Goal: Information Seeking & Learning: Learn about a topic

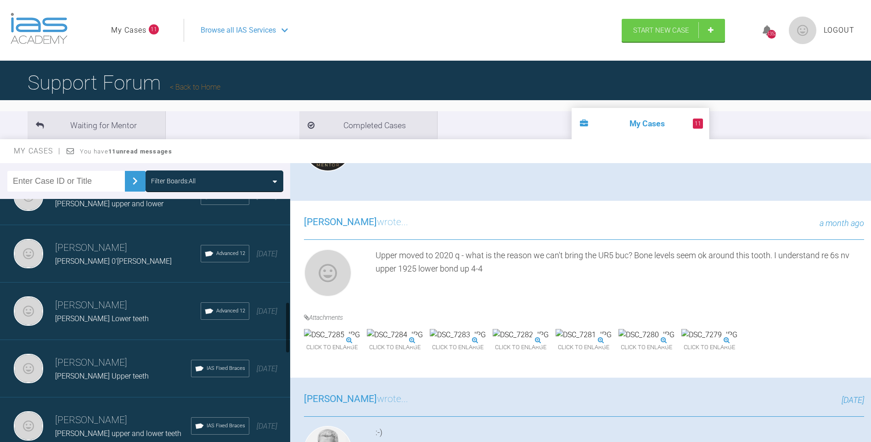
scroll to position [488, 0]
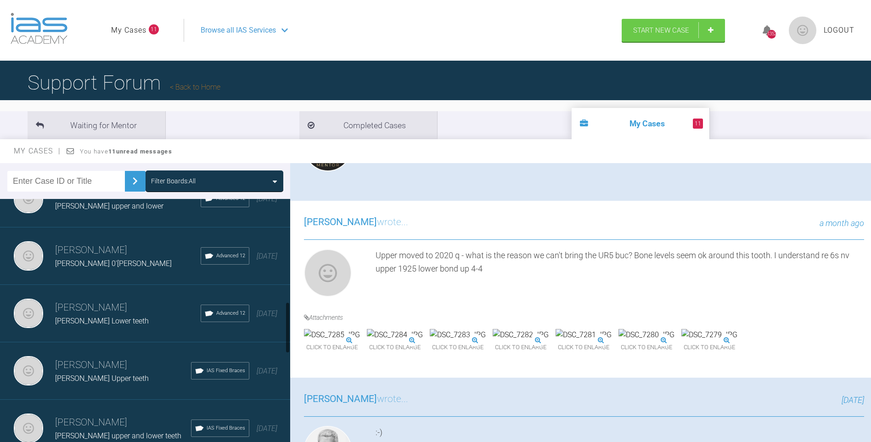
drag, startPoint x: 288, startPoint y: 419, endPoint x: 291, endPoint y: 325, distance: 93.8
click at [291, 325] on div "Filter Boards: All [PERSON_NAME] [PERSON_NAME] lower teeth IAS Fixed Braces [DA…" at bounding box center [435, 311] width 871 height 296
click at [131, 251] on h3 "[PERSON_NAME]" at bounding box center [128, 251] width 146 height 16
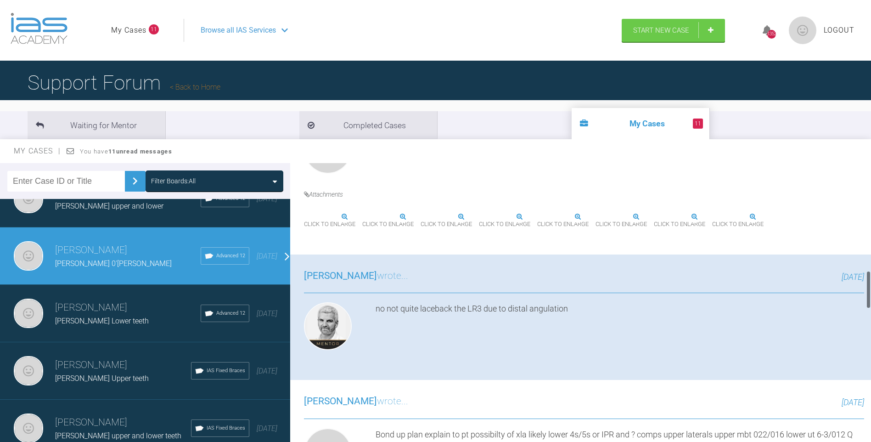
scroll to position [797, 0]
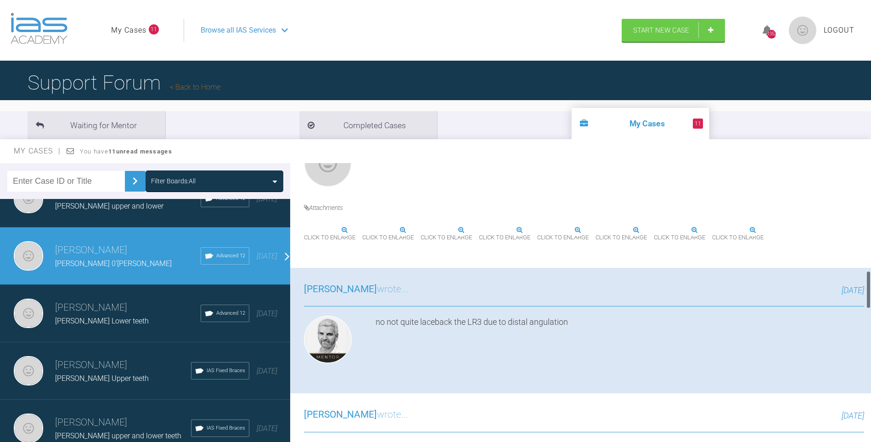
drag, startPoint x: 868, startPoint y: 310, endPoint x: 881, endPoint y: 291, distance: 22.9
click at [871, 291] on html "My Cases 11 Logout Browse all IAS Services Start New Case 1352 Logout Support F…" at bounding box center [435, 268] width 871 height 537
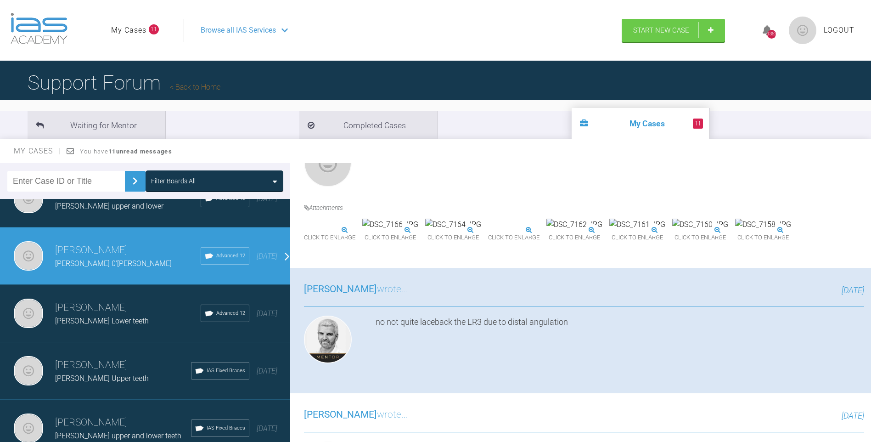
click at [304, 230] on img at bounding box center [304, 230] width 0 height 0
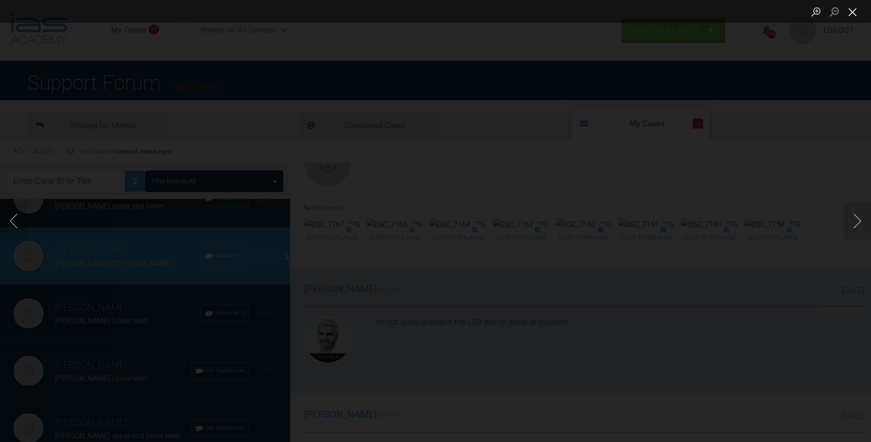
click at [850, 12] on button "Close lightbox" at bounding box center [853, 12] width 18 height 16
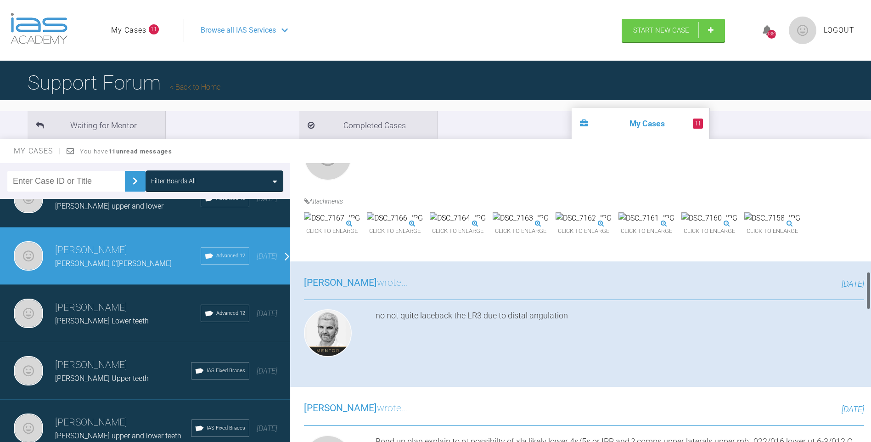
scroll to position [811, 0]
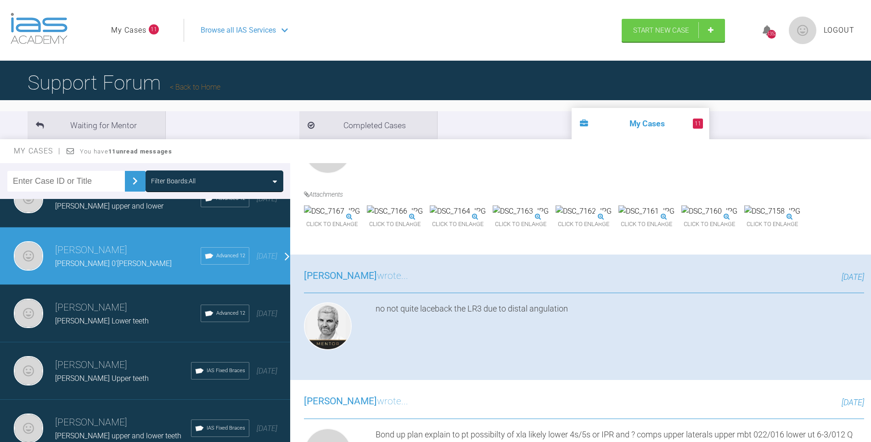
drag, startPoint x: 868, startPoint y: 288, endPoint x: 879, endPoint y: 290, distance: 11.2
click at [871, 290] on html "My Cases 11 Logout Browse all IAS Services Start New Case 1352 Logout Support F…" at bounding box center [435, 268] width 871 height 537
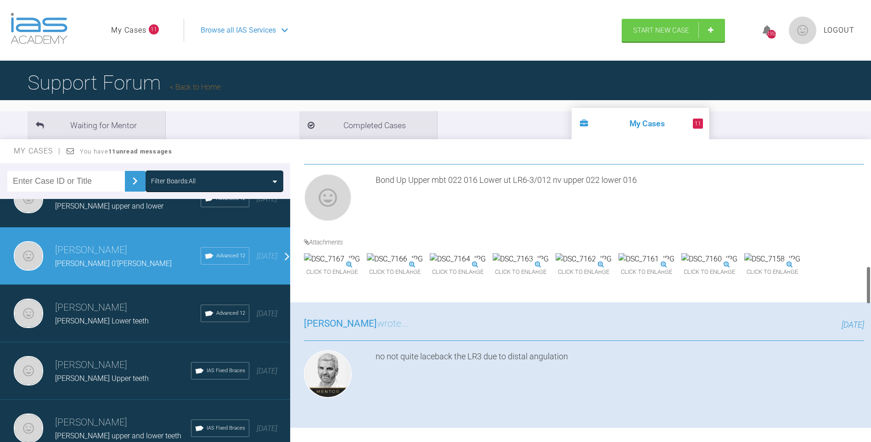
scroll to position [767, 0]
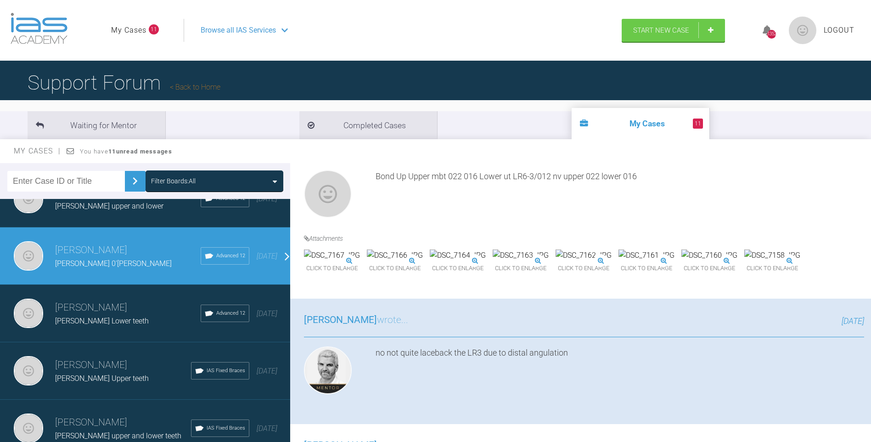
drag, startPoint x: 868, startPoint y: 290, endPoint x: 872, endPoint y: 284, distance: 7.3
click at [871, 284] on html "My Cases 11 Logout Browse all IAS Services Start New Case 1352 Logout Support F…" at bounding box center [435, 268] width 871 height 537
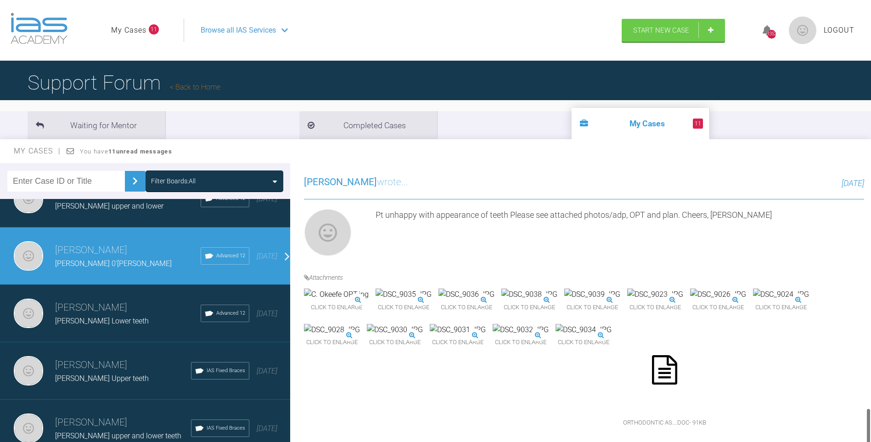
scroll to position [1809, 0]
drag, startPoint x: 870, startPoint y: 283, endPoint x: 872, endPoint y: 435, distance: 151.6
click at [871, 435] on html "My Cases 11 Logout Browse all IAS Services Start New Case 1352 Logout Support F…" at bounding box center [435, 268] width 871 height 537
click at [565, 336] on img at bounding box center [584, 330] width 56 height 12
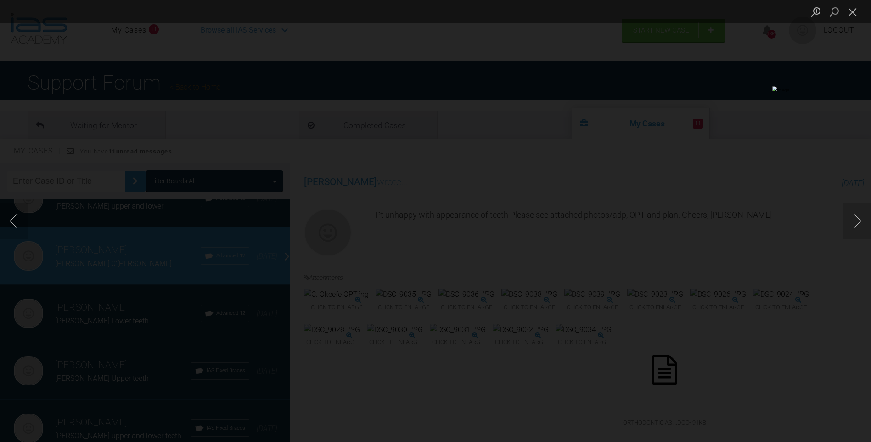
click at [14, 220] on button "Previous image" at bounding box center [14, 221] width 28 height 37
click at [849, 11] on button "Close lightbox" at bounding box center [853, 12] width 18 height 16
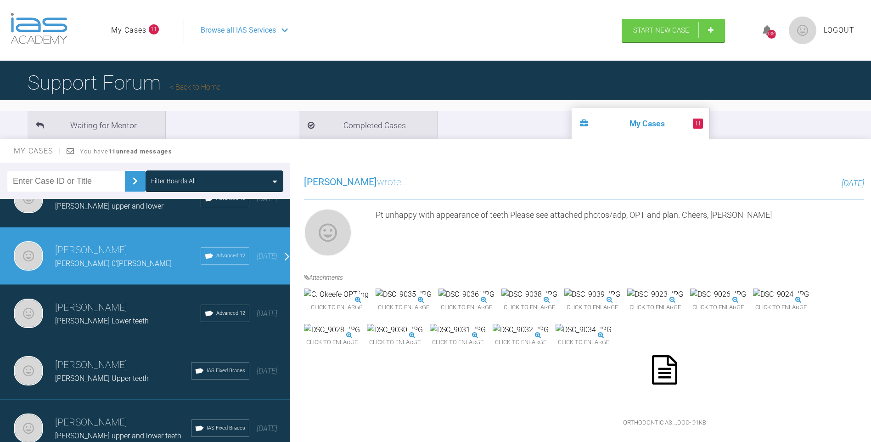
click at [556, 336] on img at bounding box center [584, 330] width 56 height 12
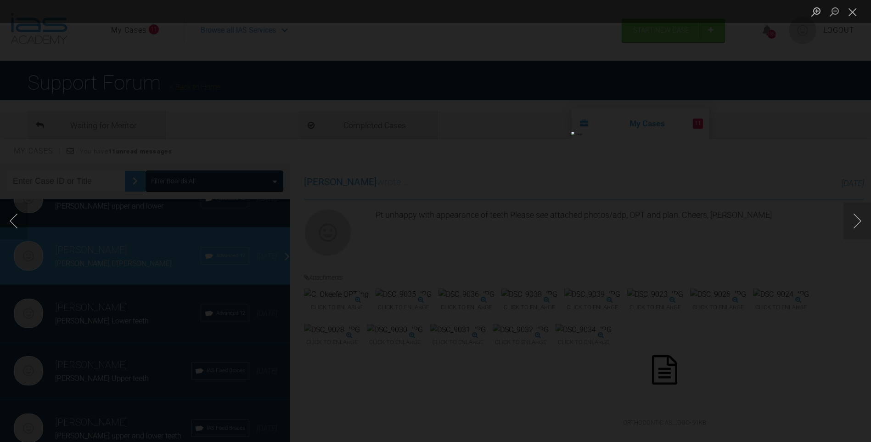
click at [850, 11] on button "Close lightbox" at bounding box center [853, 12] width 18 height 16
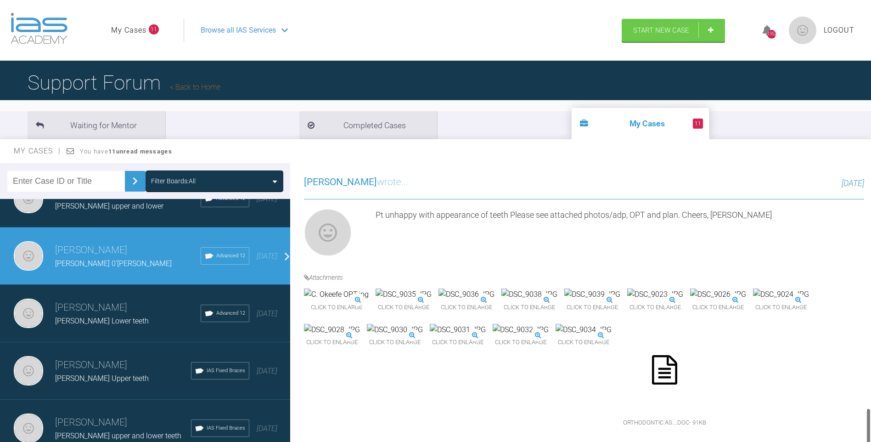
click at [556, 336] on img at bounding box center [584, 330] width 56 height 12
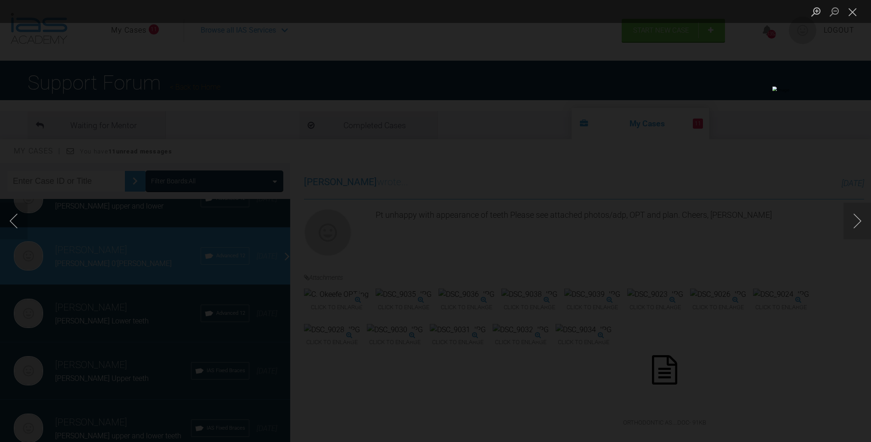
drag, startPoint x: 852, startPoint y: 9, endPoint x: 682, endPoint y: 136, distance: 211.4
click at [846, 14] on button "Close lightbox" at bounding box center [853, 12] width 18 height 16
